Goal: Task Accomplishment & Management: Use online tool/utility

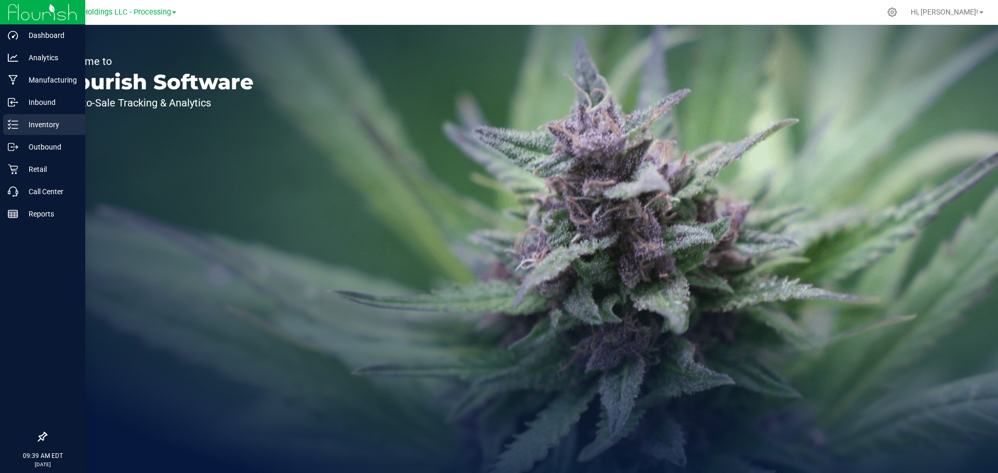
click at [36, 122] on p "Inventory" at bounding box center [49, 124] width 62 height 12
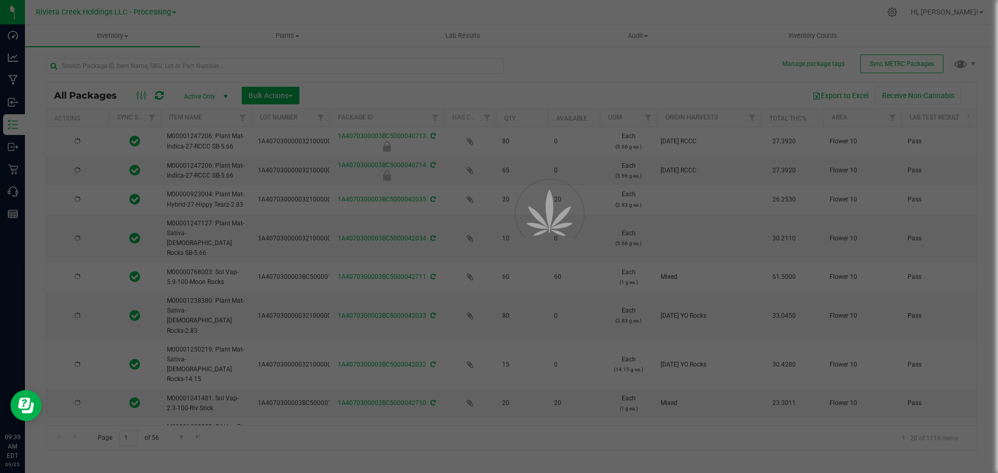
click at [87, 64] on div at bounding box center [499, 236] width 998 height 473
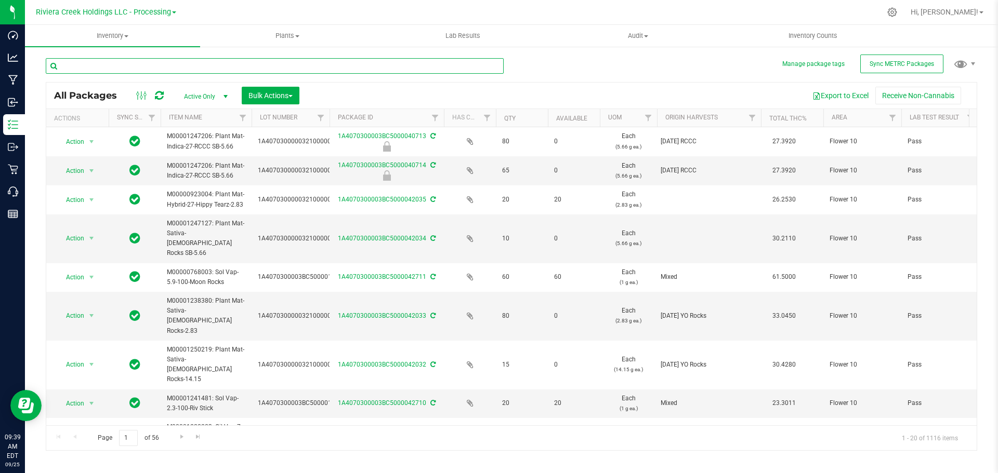
click at [77, 65] on input "text" at bounding box center [275, 66] width 458 height 16
type input "Yo Rocks-2.83"
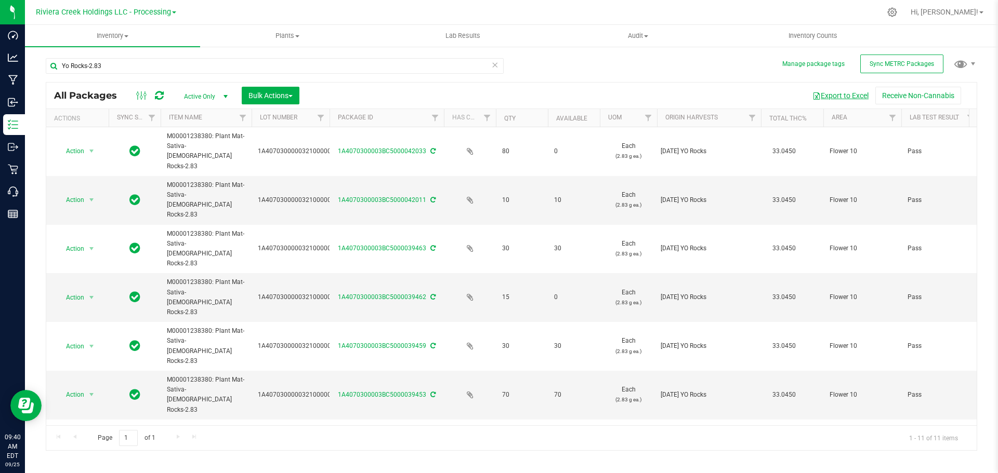
click at [841, 95] on button "Export to Excel" at bounding box center [840, 96] width 70 height 18
drag, startPoint x: 122, startPoint y: 65, endPoint x: 109, endPoint y: 64, distance: 13.5
click at [109, 64] on input "Yo Rocks-2.83" at bounding box center [275, 66] width 458 height 16
click at [803, 68] on button "Manage package tags" at bounding box center [813, 64] width 62 height 9
click at [844, 99] on button "Export to Excel" at bounding box center [840, 96] width 70 height 18
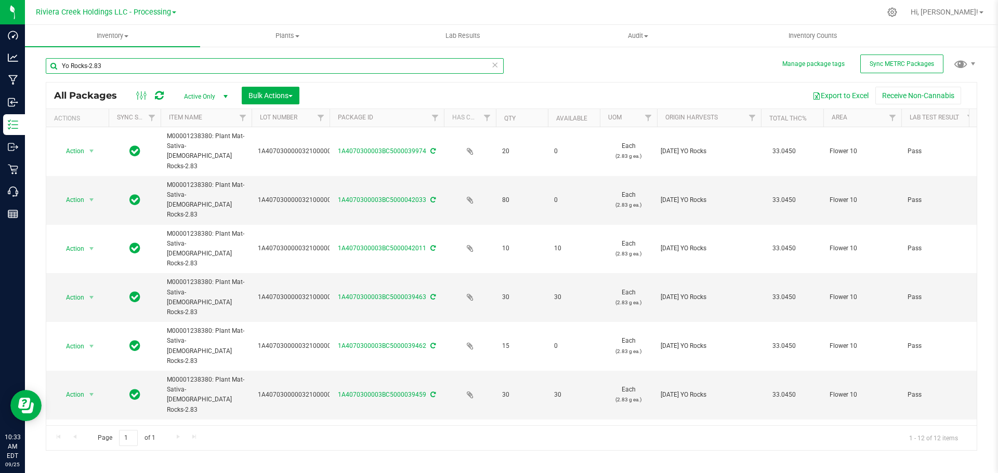
drag, startPoint x: 130, startPoint y: 69, endPoint x: -39, endPoint y: 54, distance: 169.5
click at [0, 54] on html "Dashboard Analytics Manufacturing Inbound Inventory Outbound Retail Call Center…" at bounding box center [499, 236] width 998 height 473
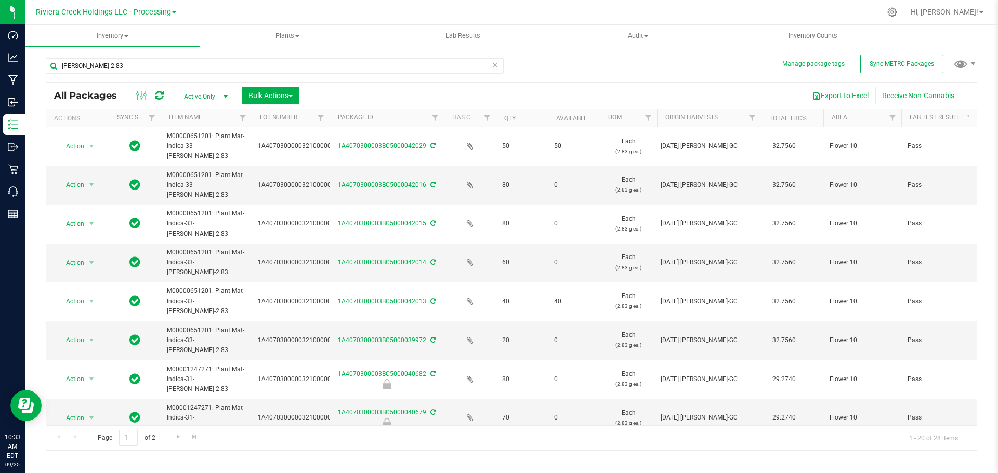
click at [829, 97] on button "Export to Excel" at bounding box center [840, 96] width 70 height 18
click at [139, 70] on input "Stambaugh GC-2.83" at bounding box center [275, 66] width 458 height 16
drag, startPoint x: 557, startPoint y: 76, endPoint x: 493, endPoint y: 69, distance: 65.3
click at [557, 76] on div "Stambaugh GC-2.83 All Packages Active Only Active Only Lab Samples Locked All E…" at bounding box center [511, 249] width 931 height 403
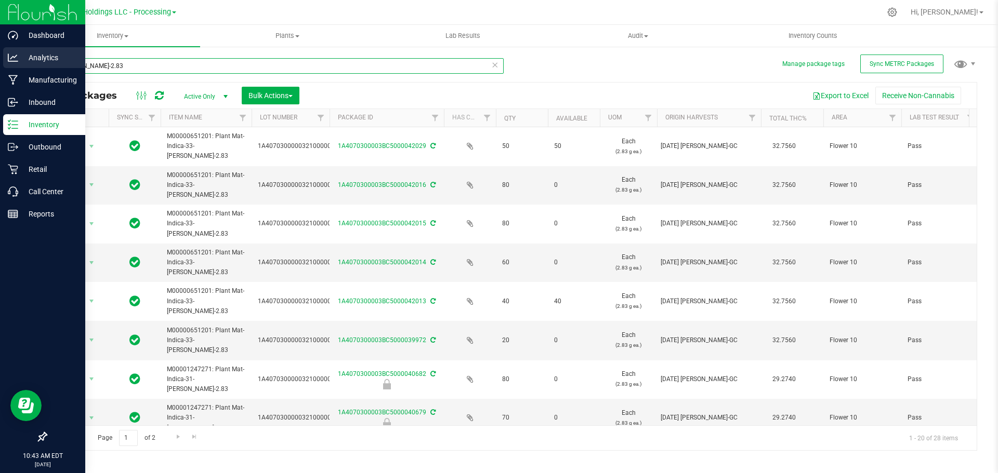
drag, startPoint x: 130, startPoint y: 63, endPoint x: 8, endPoint y: 60, distance: 122.7
click at [8, 60] on div "Dashboard Analytics Manufacturing Inbound Inventory Outbound Retail Call Center…" at bounding box center [499, 236] width 998 height 473
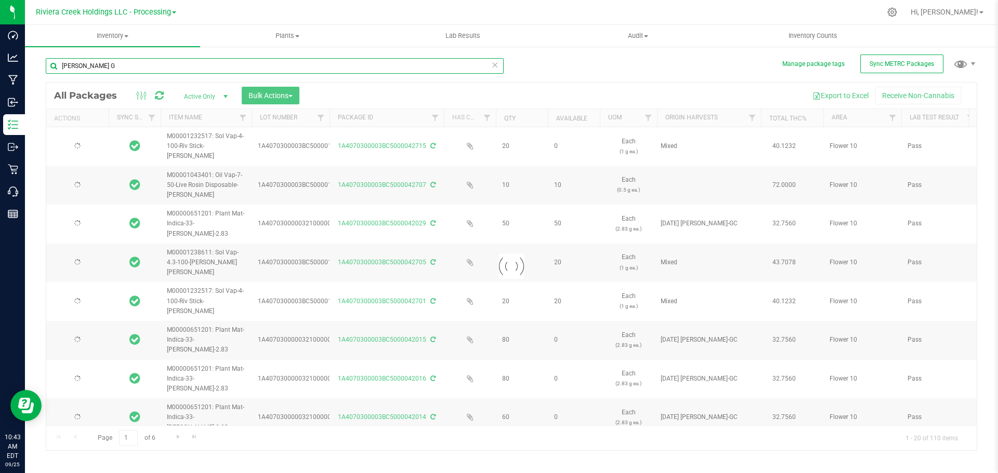
type input "Stambaugh GC"
type input "2026-07-15"
type input "[DATE]"
type input "2026-07-15"
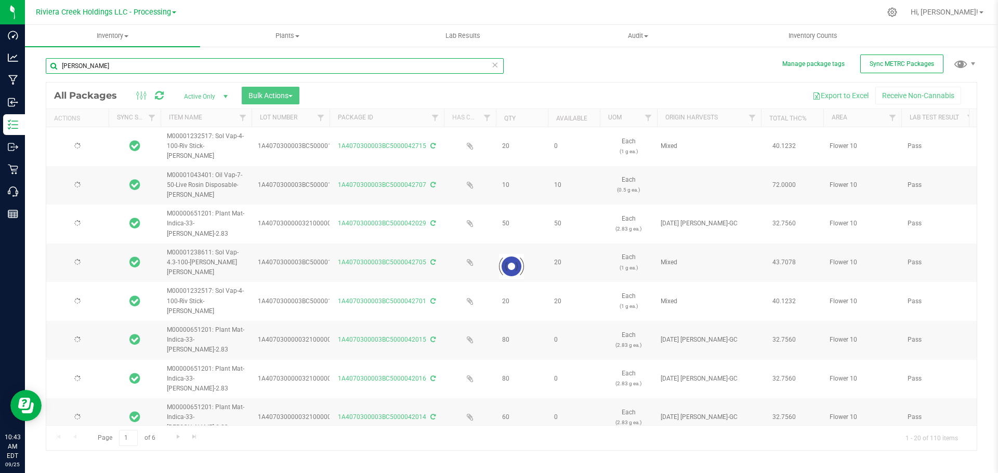
type input "2026-07-15"
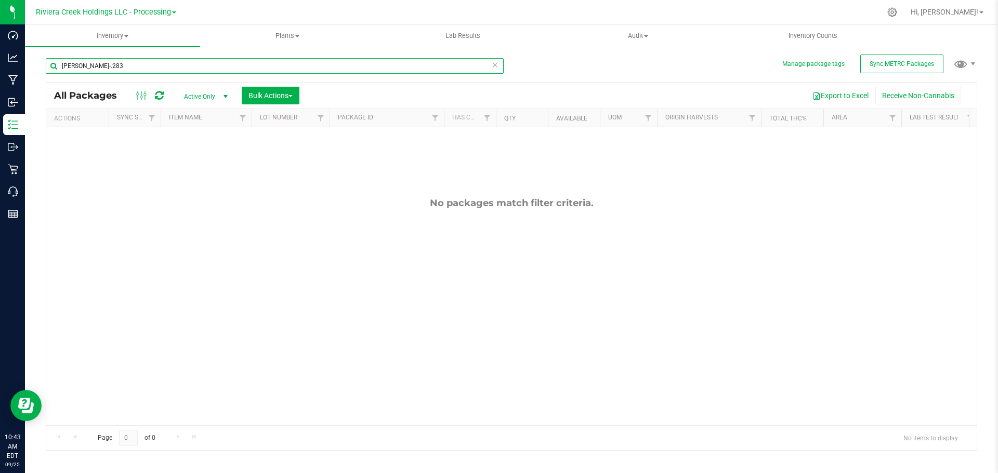
drag, startPoint x: 103, startPoint y: 65, endPoint x: 154, endPoint y: 67, distance: 51.5
click at [154, 67] on input "Stambaugh GC-.283" at bounding box center [275, 66] width 458 height 16
type input "Stambaugh GC-2.83"
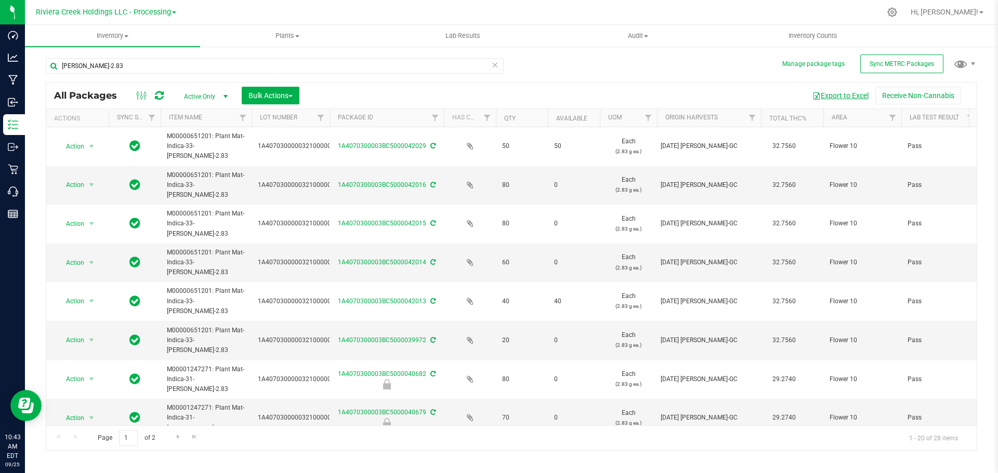
click at [834, 93] on button "Export to Excel" at bounding box center [840, 96] width 70 height 18
drag, startPoint x: 125, startPoint y: 65, endPoint x: -98, endPoint y: 51, distance: 222.8
click at [0, 51] on html "Dashboard Analytics Manufacturing Inbound Inventory Outbound Retail Call Center…" at bounding box center [499, 236] width 998 height 473
click at [711, 71] on div "All Packages Active Only Active Only Lab Samples Locked All External Internal B…" at bounding box center [511, 249] width 931 height 403
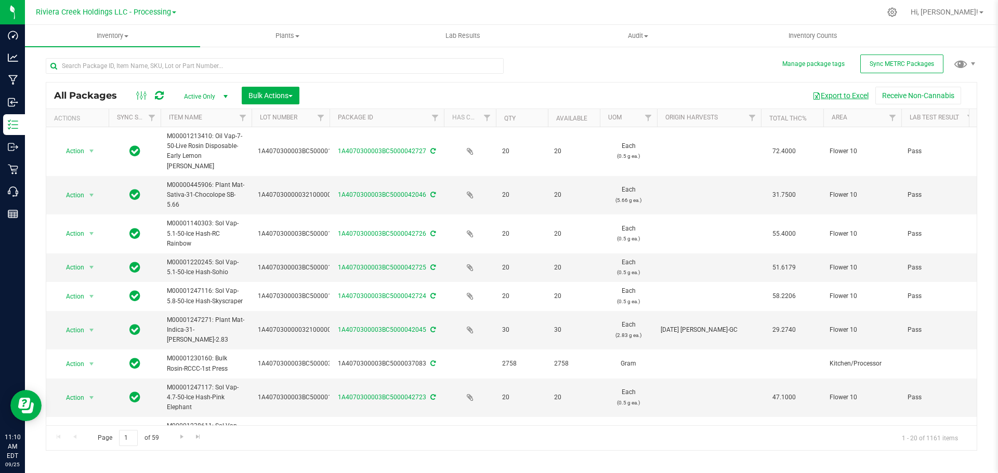
click at [833, 98] on button "Export to Excel" at bounding box center [840, 96] width 70 height 18
